Goal: Information Seeking & Learning: Learn about a topic

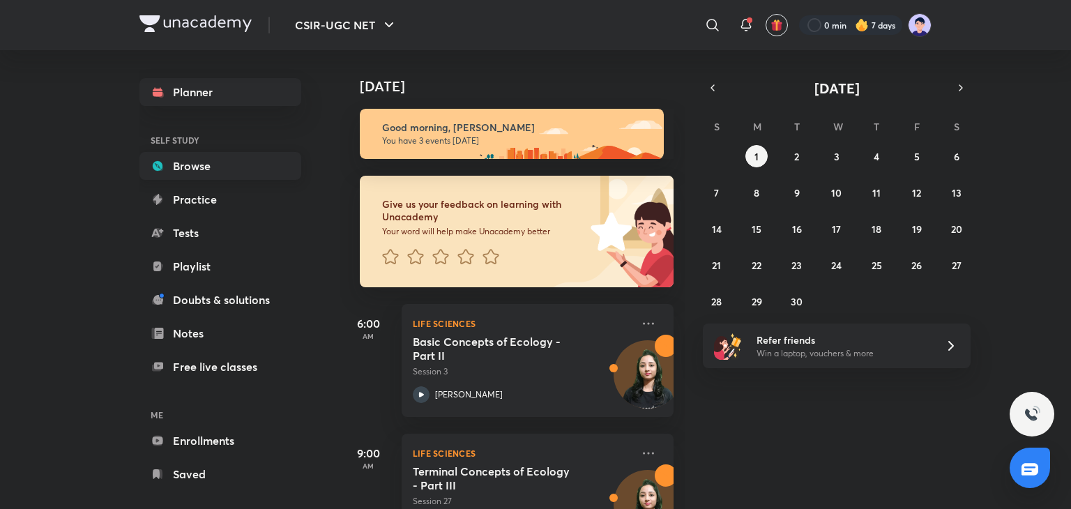
click at [198, 163] on link "Browse" at bounding box center [221, 166] width 162 height 28
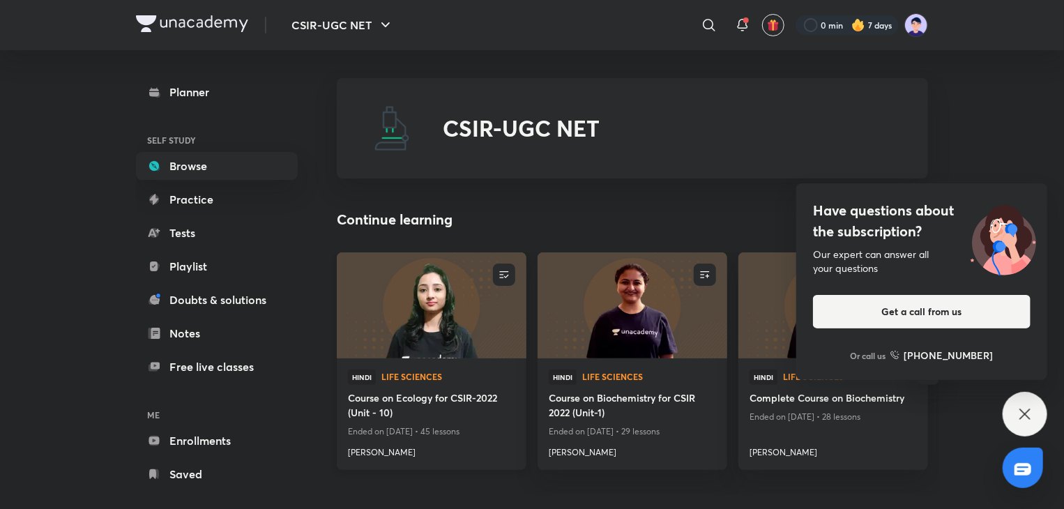
click at [457, 308] on img at bounding box center [431, 305] width 193 height 108
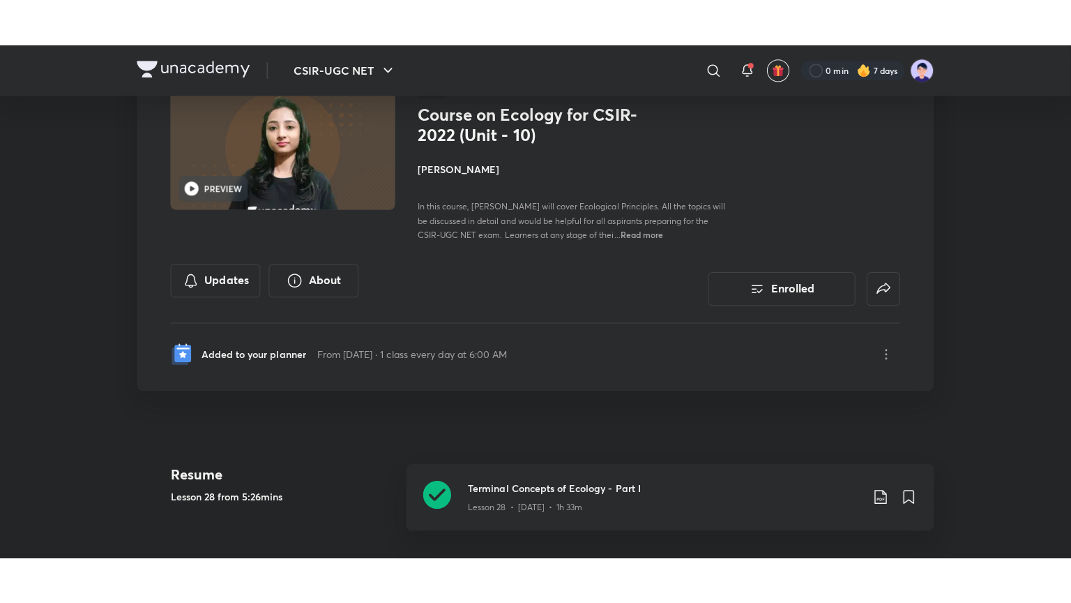
scroll to position [114, 0]
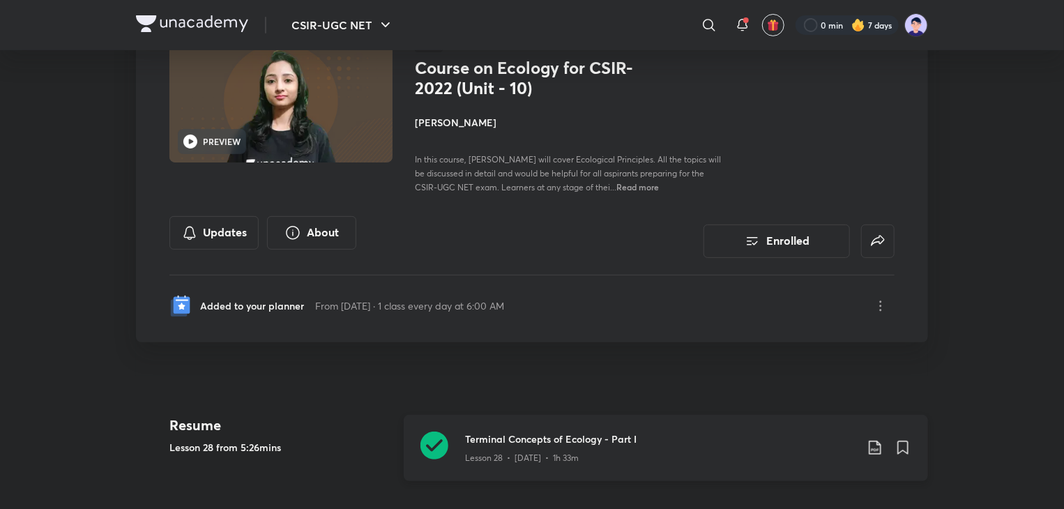
click at [522, 452] on p "Lesson 28 • [DATE] • 1h 33m" at bounding box center [522, 458] width 114 height 13
